Goal: Find specific page/section: Find specific page/section

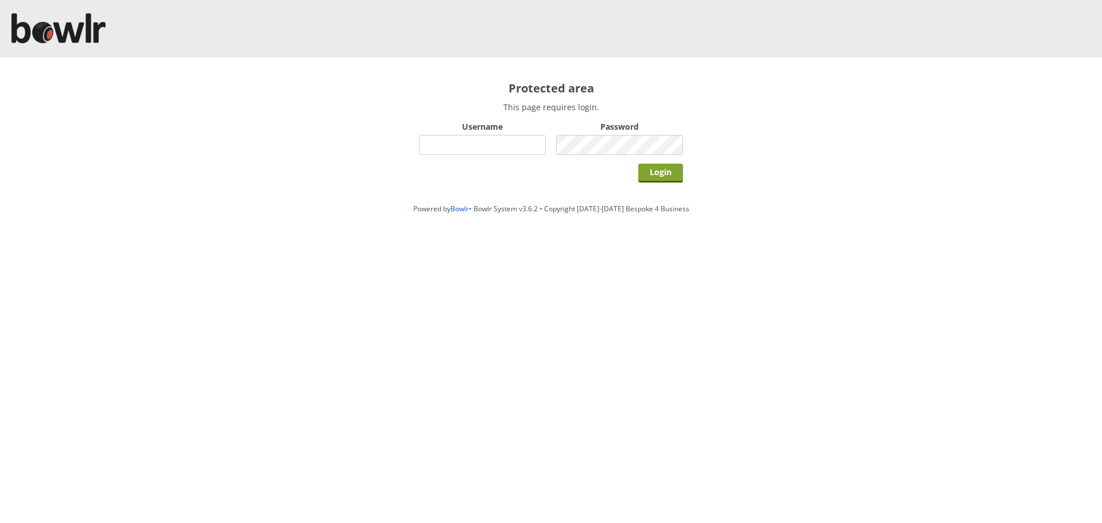
type input "root"
click at [656, 169] on input "Login" at bounding box center [660, 173] width 45 height 19
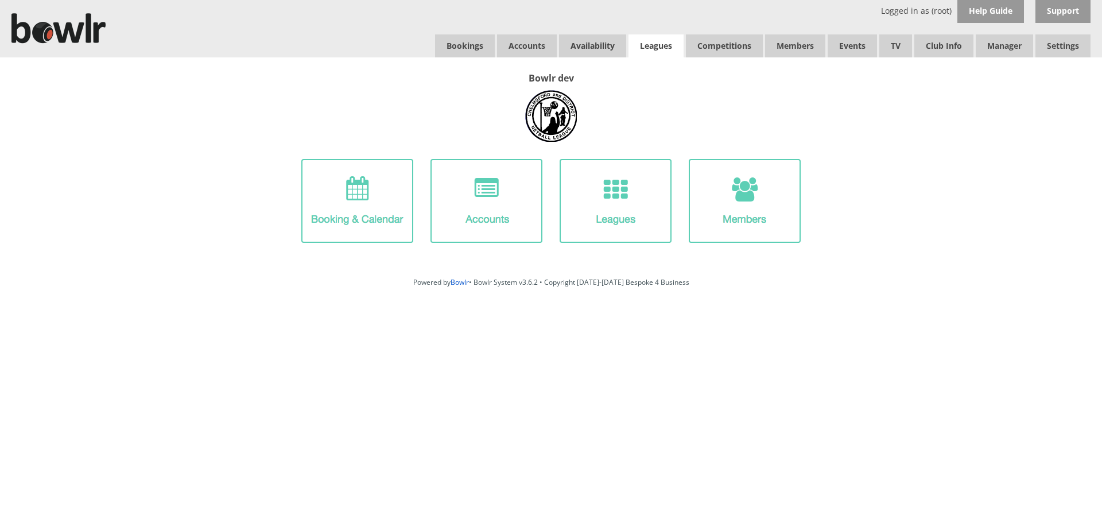
click at [651, 45] on link "Leagues" at bounding box center [655, 45] width 55 height 23
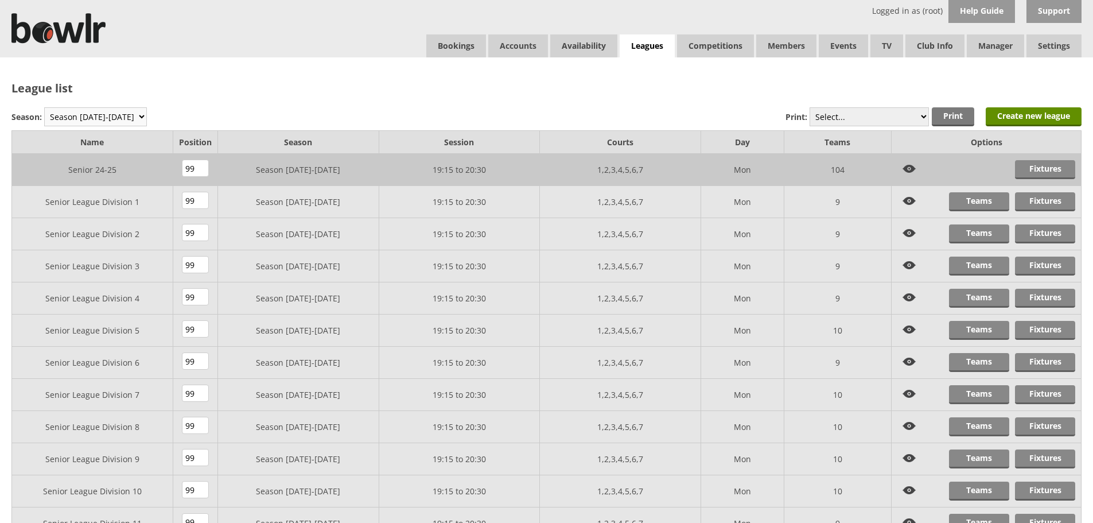
click at [87, 112] on select "Season [DATE]-[DATE] Season [DATE]-[DATE] Season [DATE]-[DATE] Season [DATE]-[D…" at bounding box center [95, 116] width 103 height 19
select select "8"
click at [44, 107] on select "Season [DATE]-[DATE] Season [DATE]-[DATE] Season [DATE]-[DATE] Season [DATE]-[D…" at bounding box center [95, 116] width 103 height 19
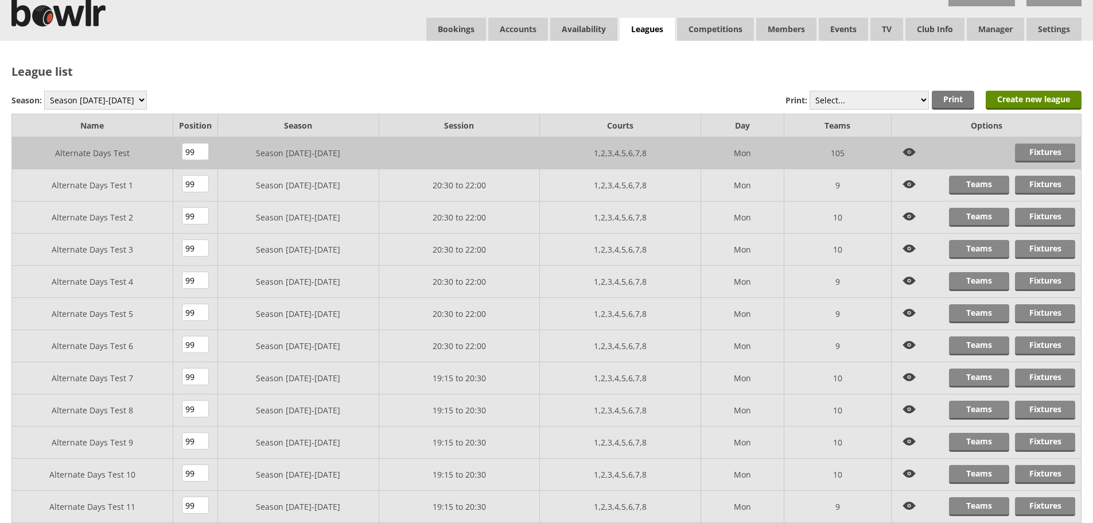
scroll to position [131, 0]
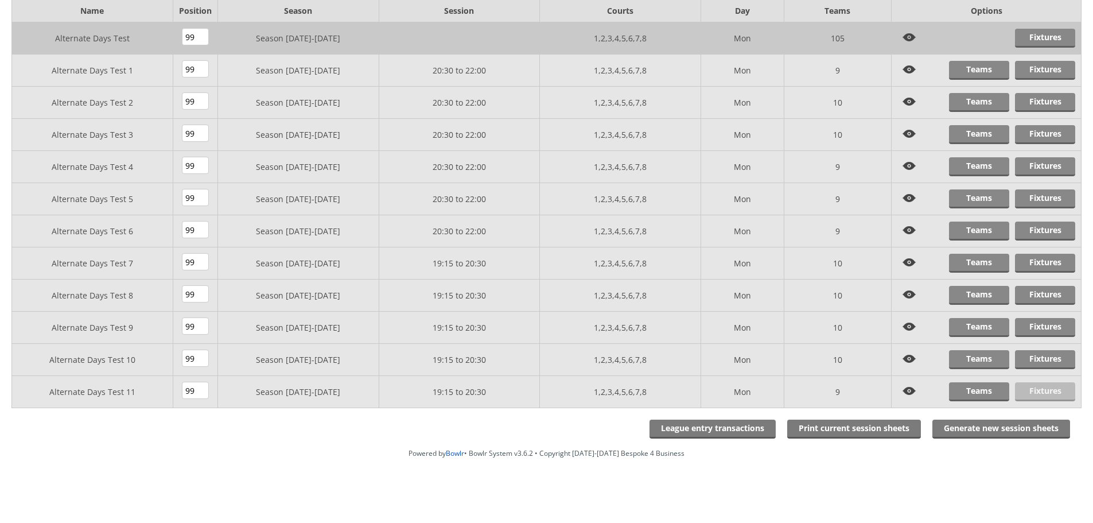
click at [1040, 386] on link "Fixtures" at bounding box center [1045, 391] width 60 height 19
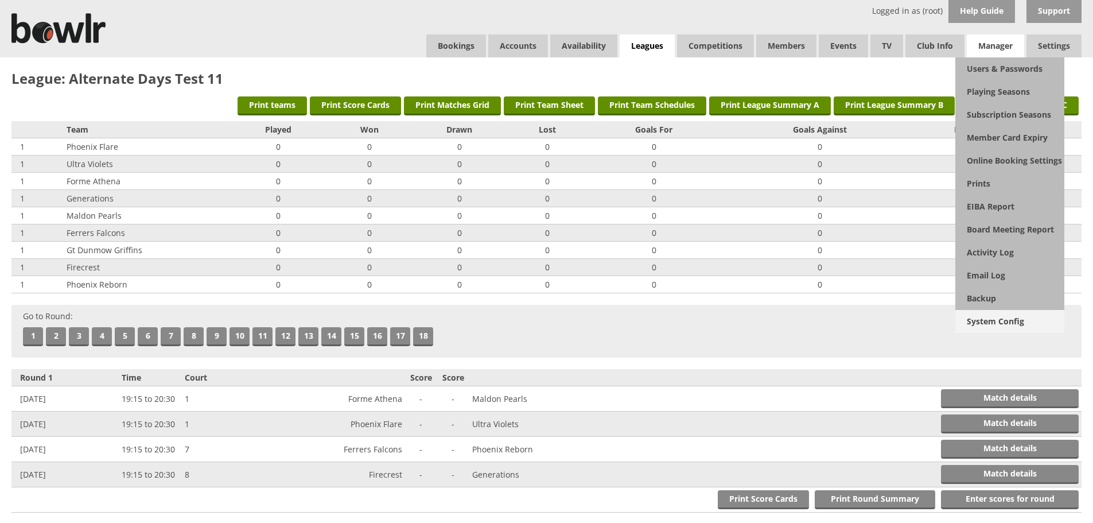
click at [996, 314] on link "System Config" at bounding box center [1009, 321] width 109 height 23
